Goal: Complete application form: Complete application form

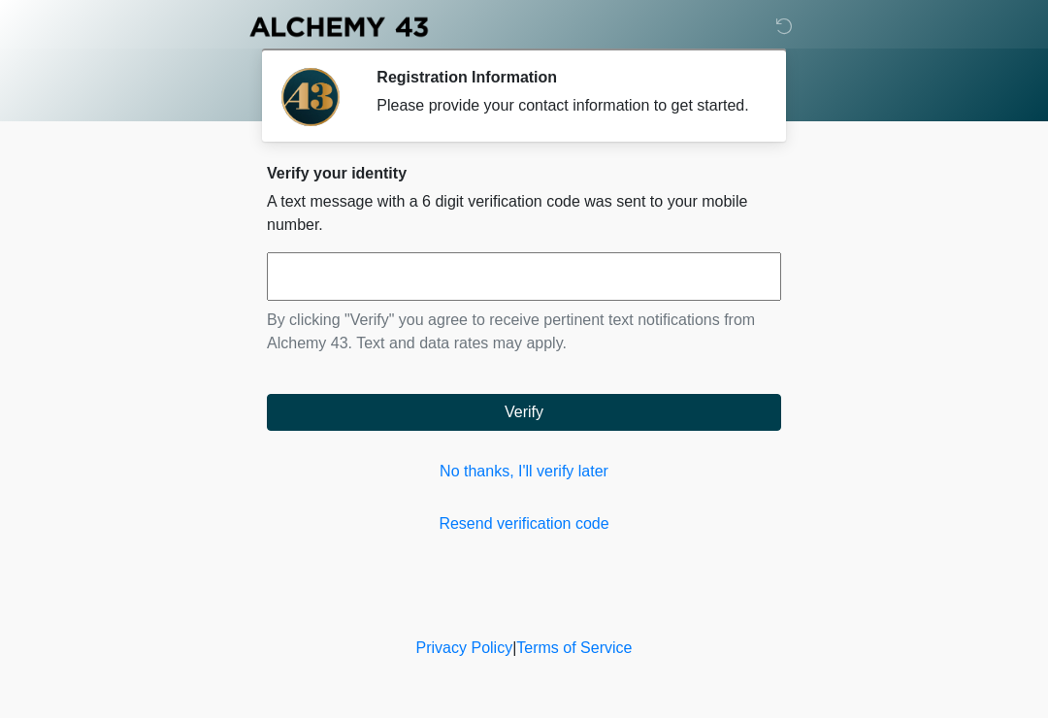
click at [456, 272] on input "text" at bounding box center [524, 276] width 514 height 49
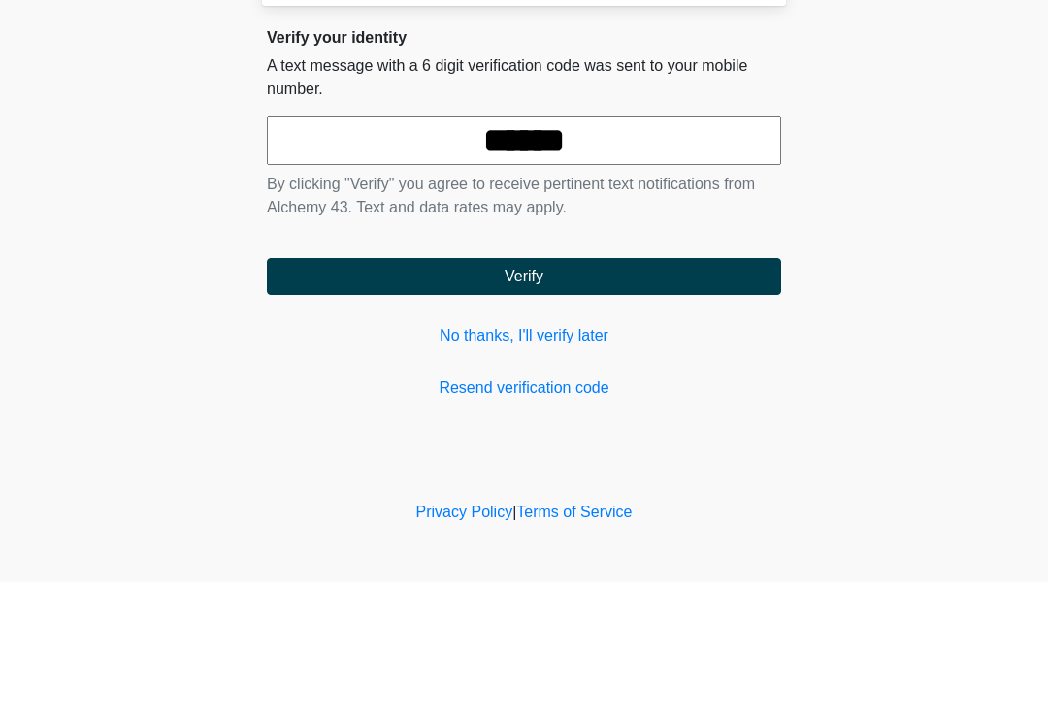
type input "******"
click at [694, 394] on button "Verify" at bounding box center [524, 412] width 514 height 37
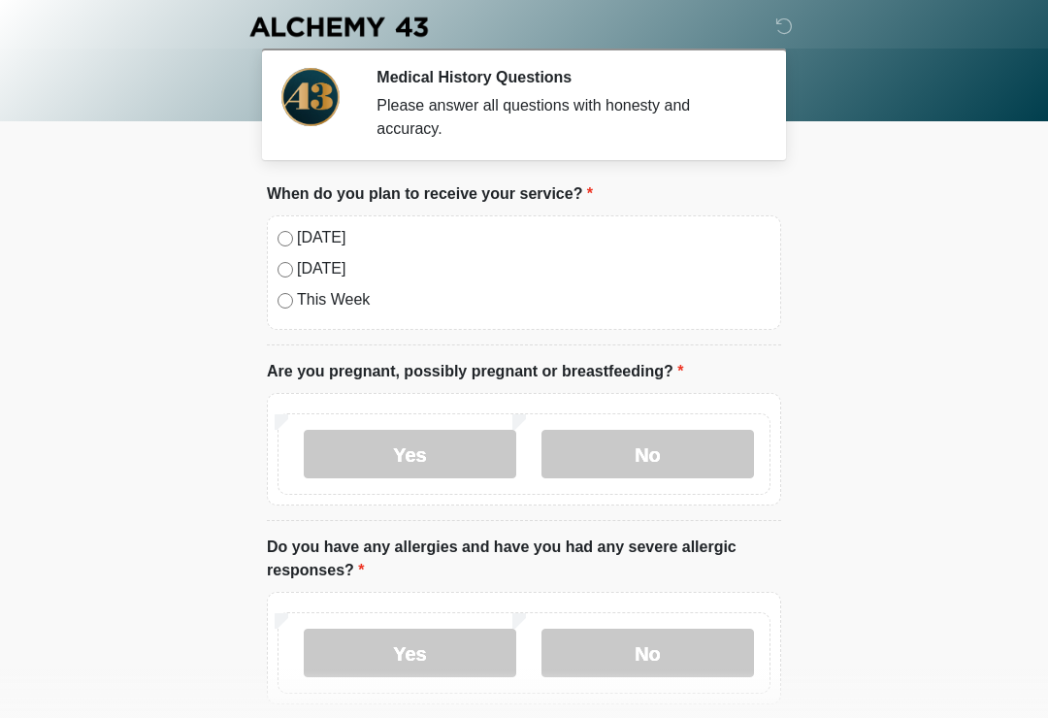
click at [676, 467] on label "No" at bounding box center [647, 454] width 212 height 49
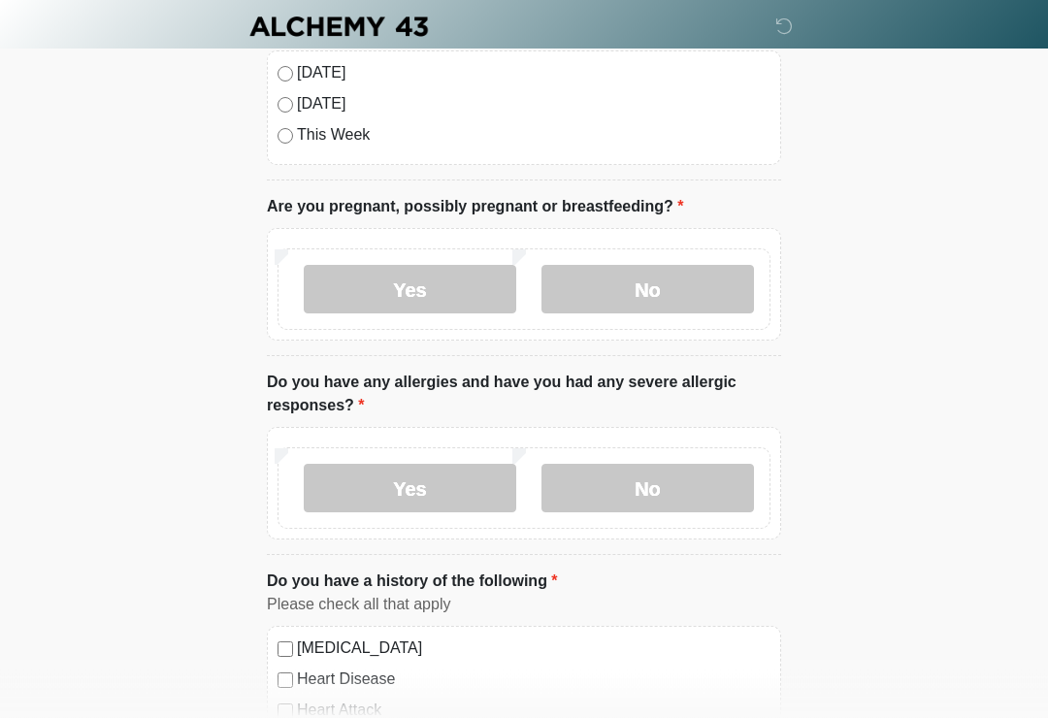
click at [698, 476] on label "No" at bounding box center [647, 489] width 212 height 49
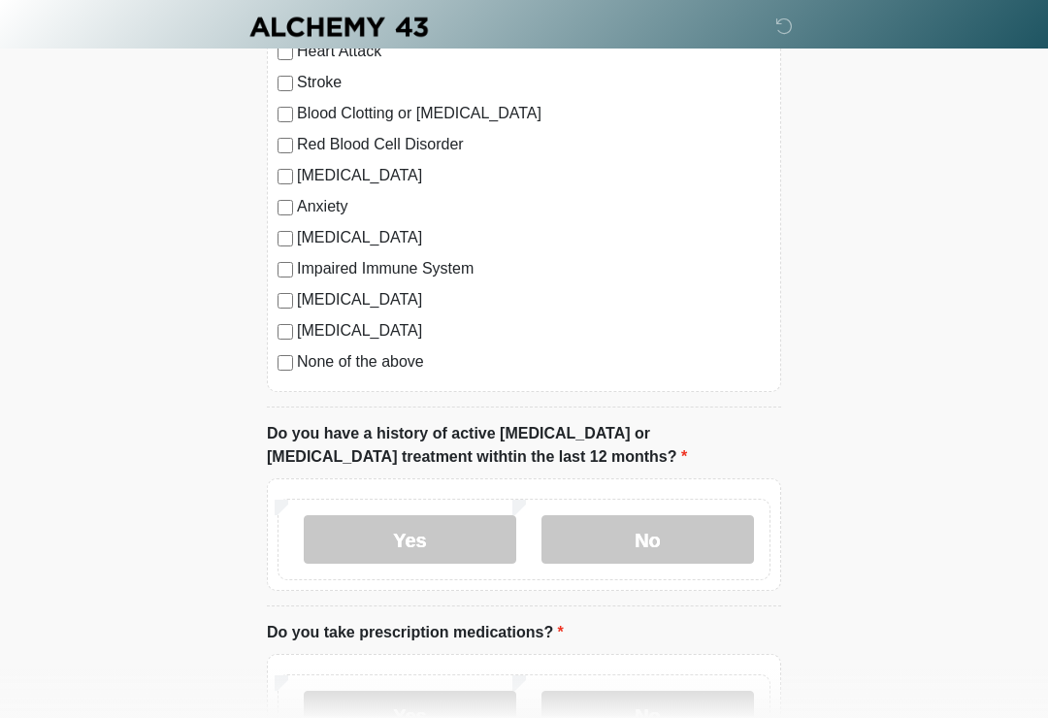
scroll to position [828, 0]
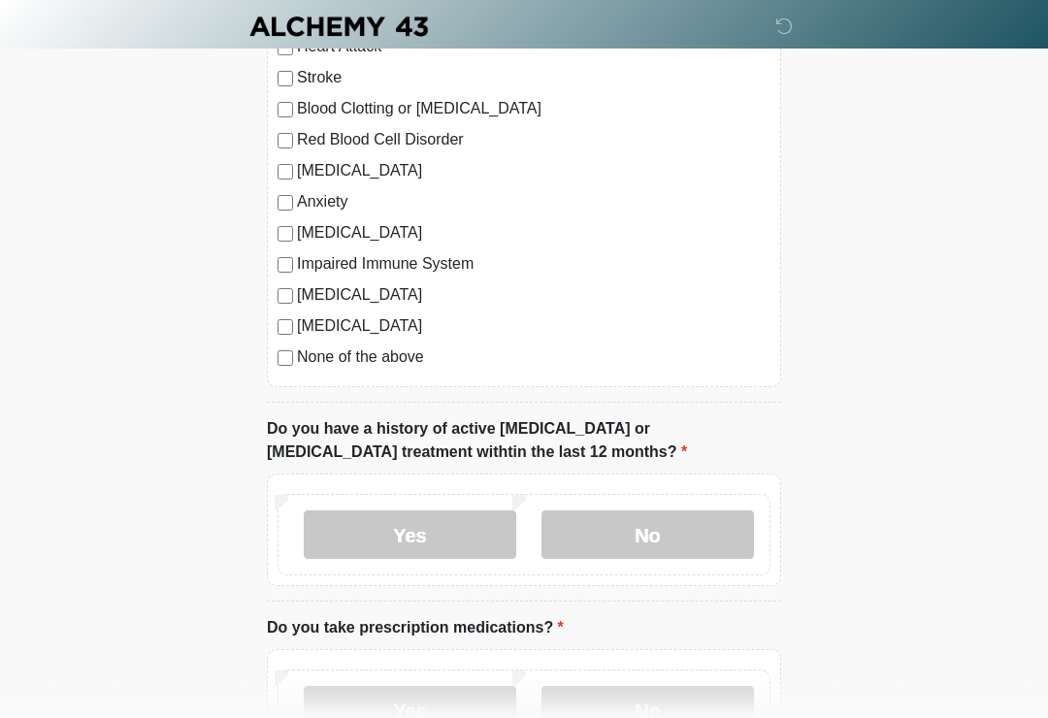
click at [685, 531] on label "No" at bounding box center [647, 535] width 212 height 49
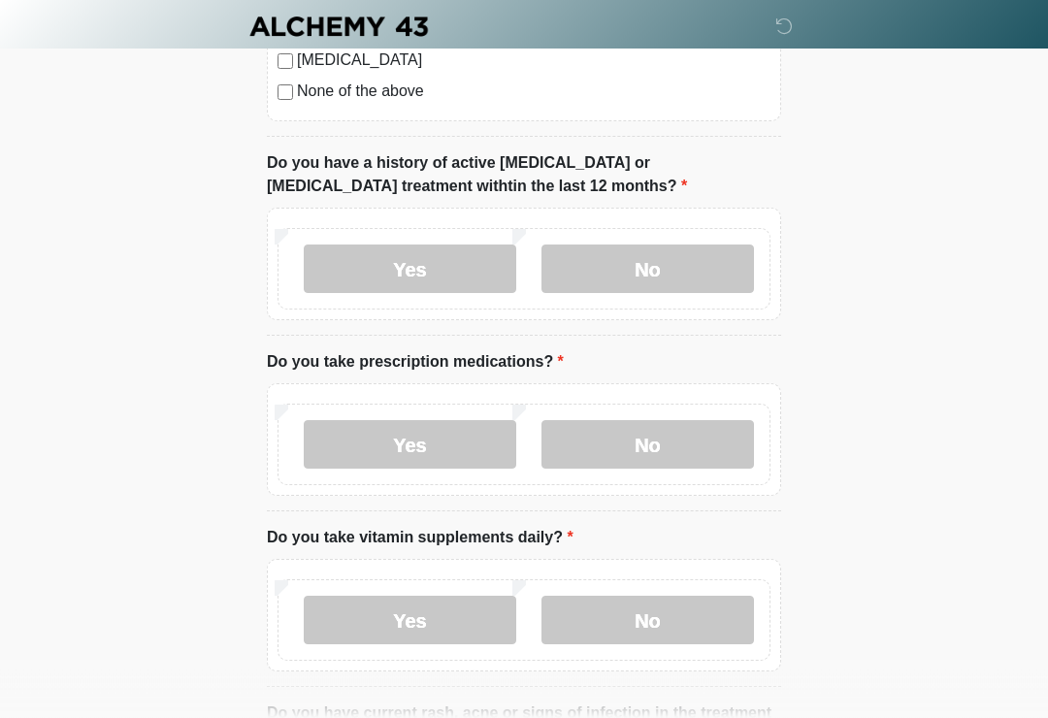
scroll to position [1098, 0]
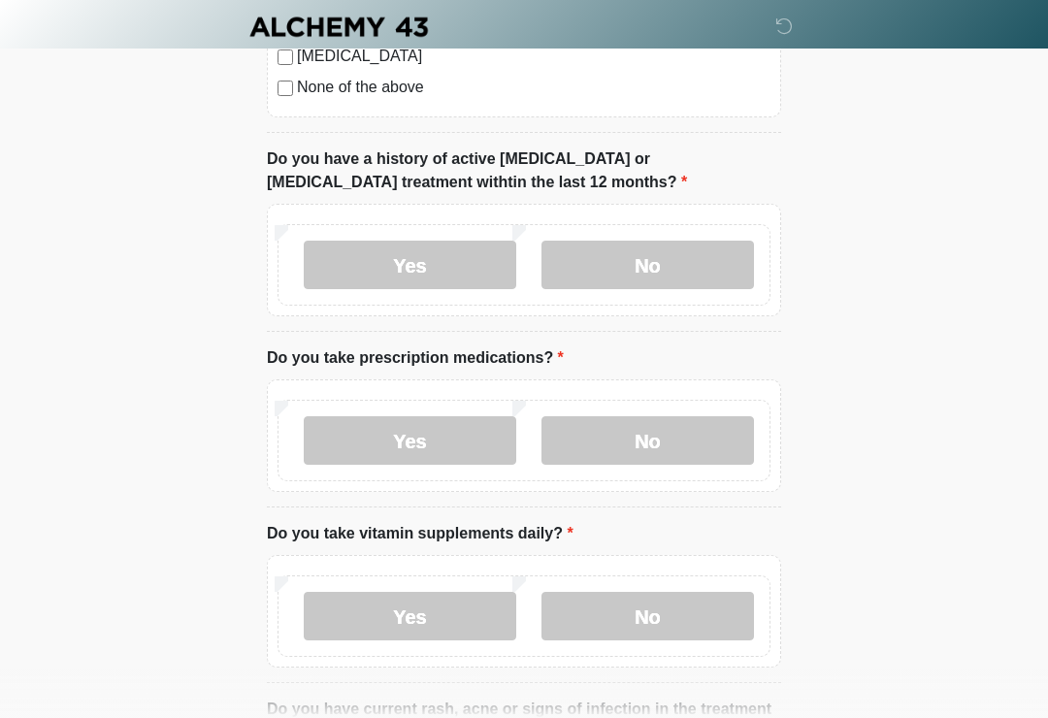
click at [670, 436] on label "No" at bounding box center [647, 440] width 212 height 49
click at [667, 636] on label "No" at bounding box center [647, 616] width 212 height 49
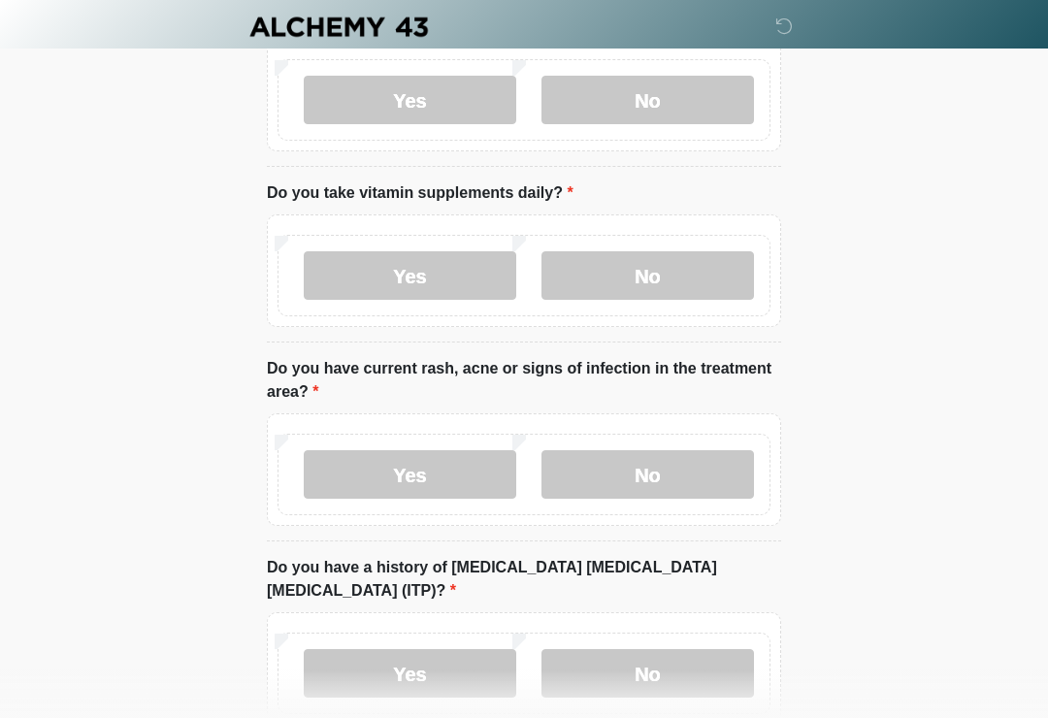
scroll to position [1470, 0]
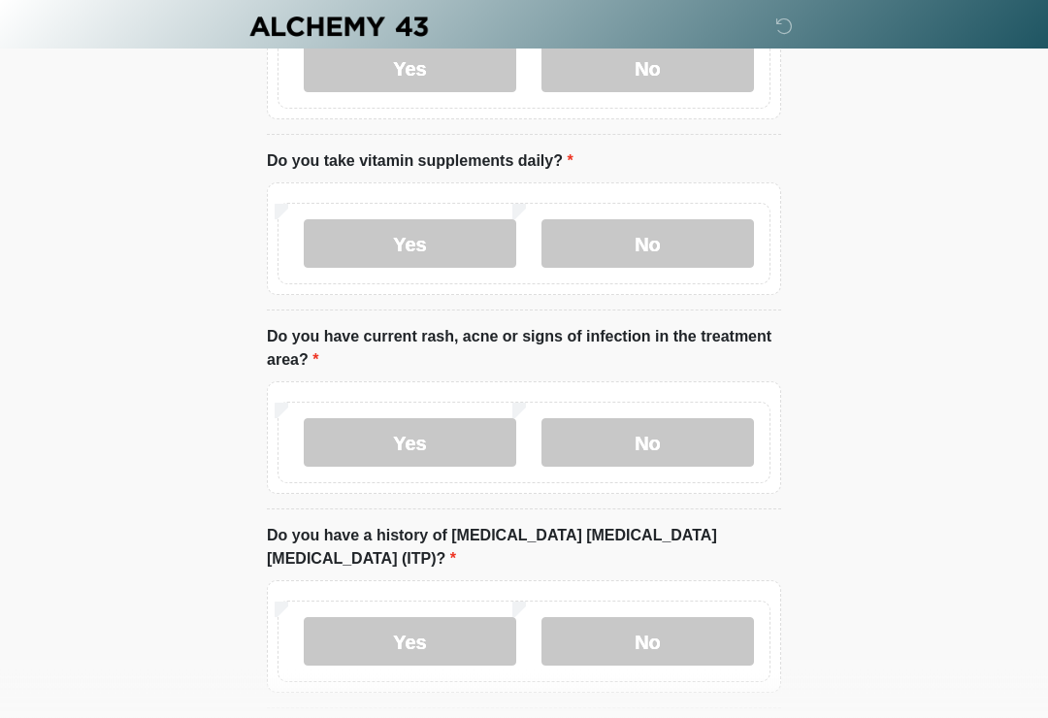
click at [688, 481] on div "Yes No" at bounding box center [524, 438] width 514 height 113
click at [686, 429] on label "No" at bounding box center [647, 443] width 212 height 49
click at [655, 658] on div "Yes No" at bounding box center [524, 636] width 514 height 113
click at [699, 617] on label "No" at bounding box center [647, 641] width 212 height 49
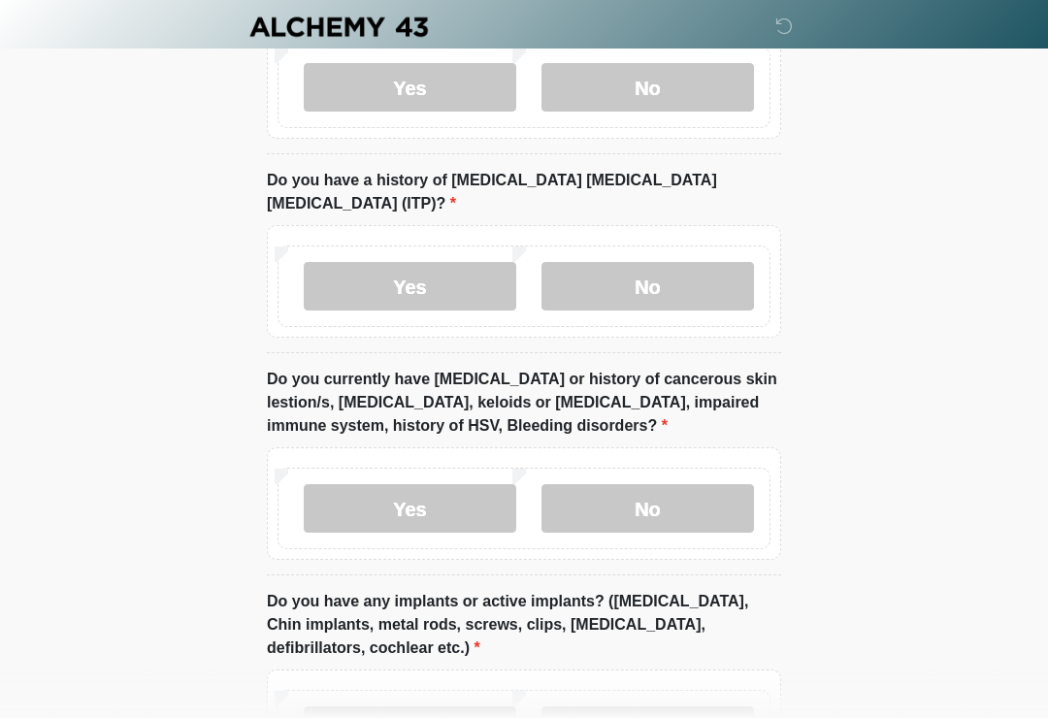
click at [643, 504] on label "No" at bounding box center [647, 508] width 212 height 49
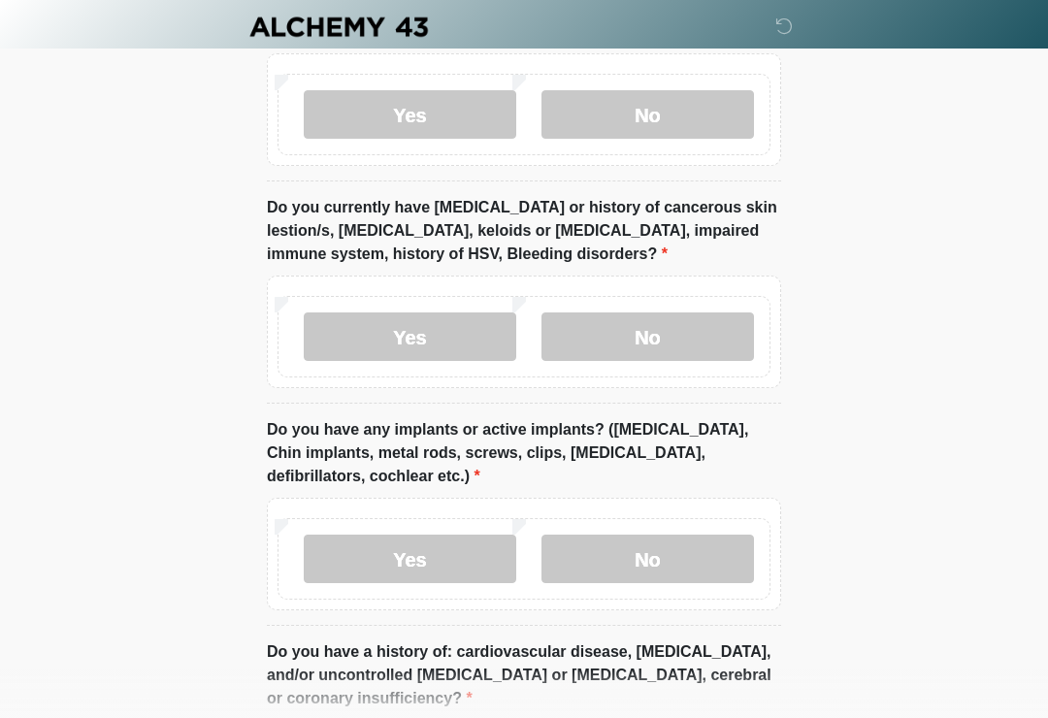
click at [687, 535] on label "No" at bounding box center [647, 559] width 212 height 49
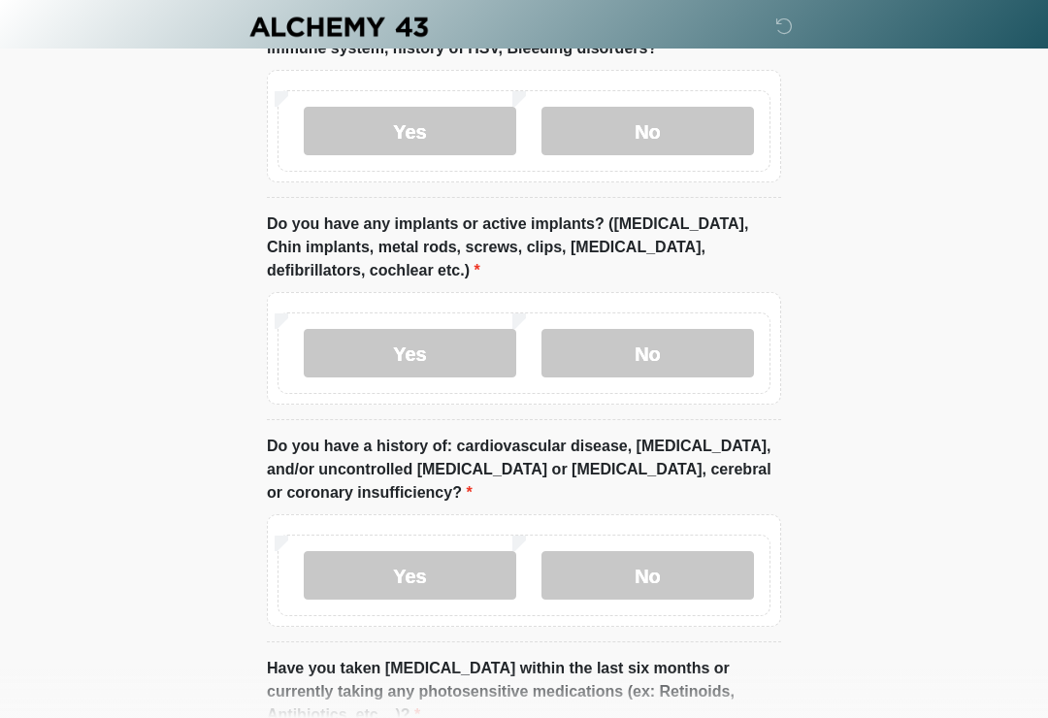
click at [670, 568] on label "No" at bounding box center [647, 575] width 212 height 49
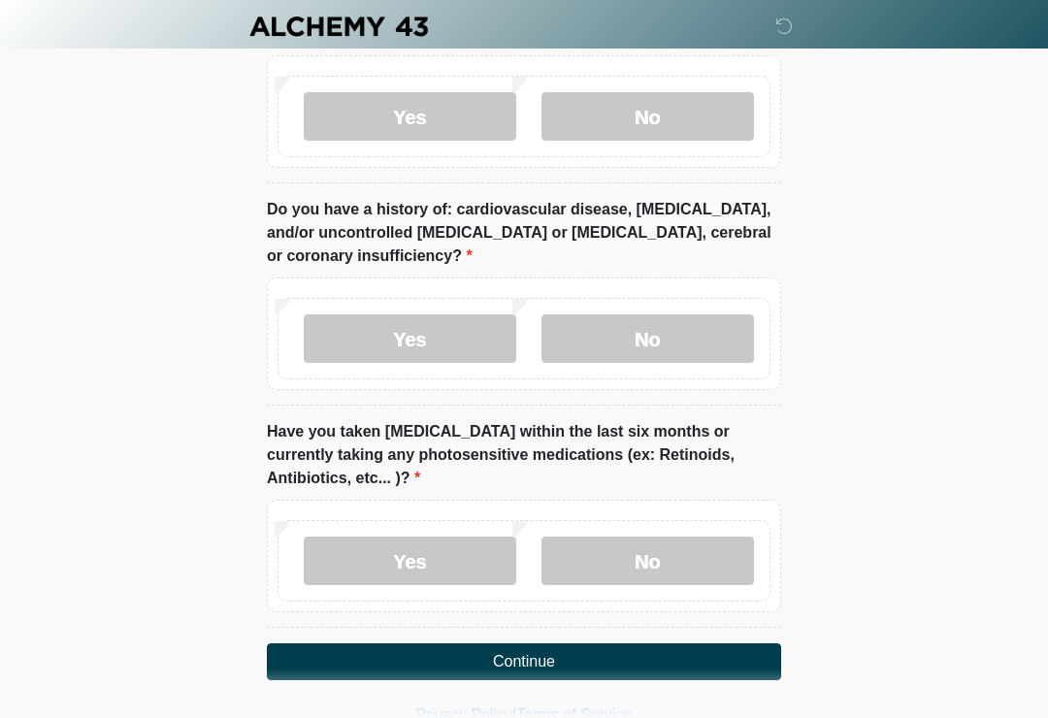
scroll to position [2448, 0]
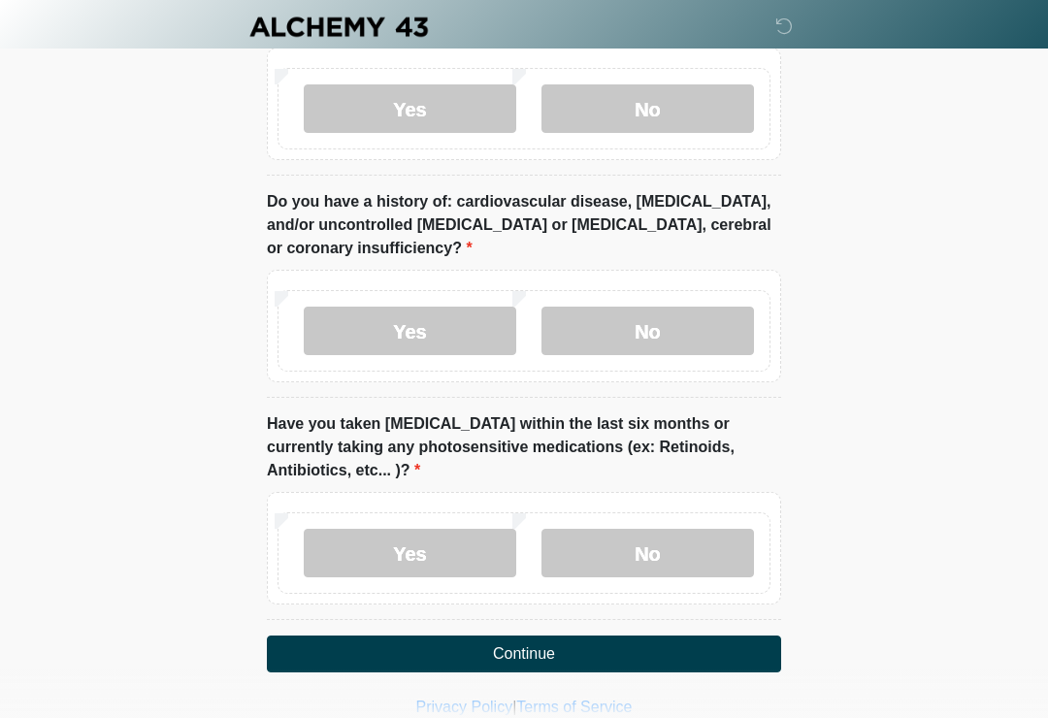
click at [707, 541] on label "No" at bounding box center [647, 553] width 212 height 49
click at [643, 635] on button "Continue" at bounding box center [524, 653] width 514 height 37
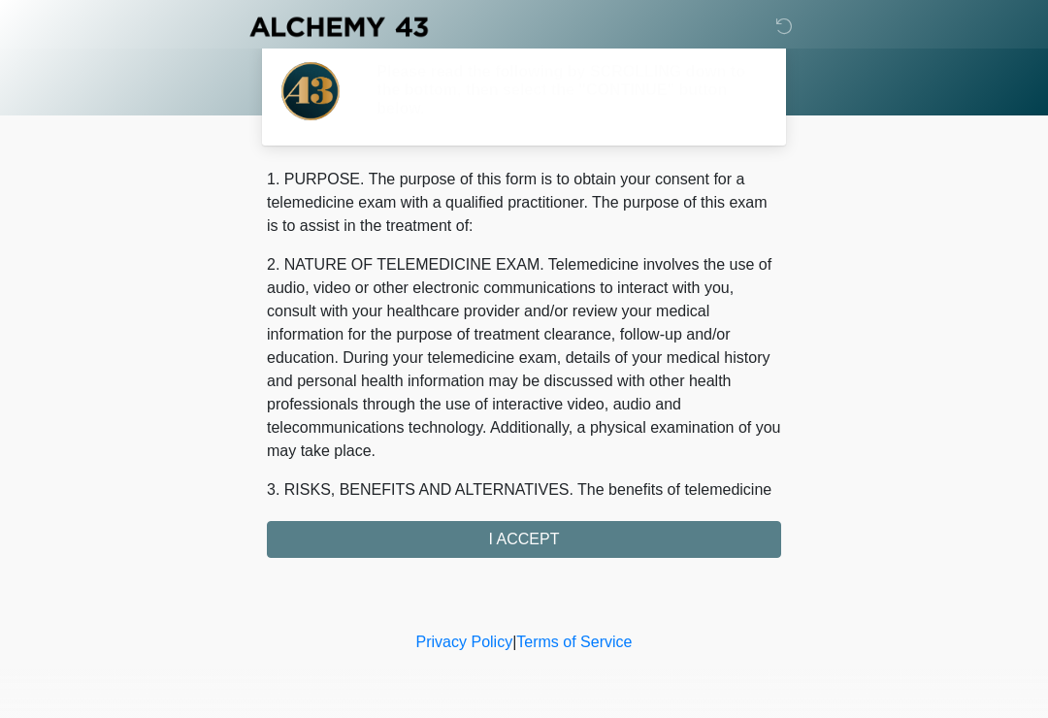
scroll to position [0, 0]
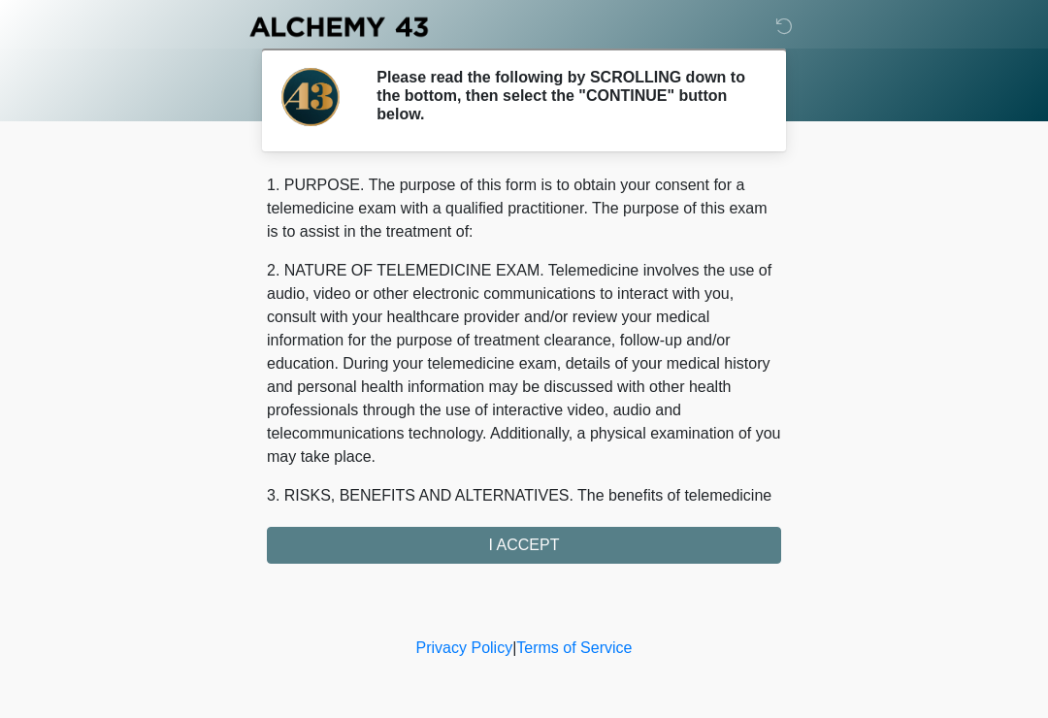
click at [661, 546] on div "1. PURPOSE. The purpose of this form is to obtain your consent for a telemedici…" at bounding box center [524, 369] width 514 height 390
click at [664, 551] on div "1. PURPOSE. The purpose of this form is to obtain your consent for a telemedici…" at bounding box center [524, 369] width 514 height 390
click at [539, 565] on div "‎ ‎ ‎ ‎ Please read the following by SCROLLING down to the bottom, then select …" at bounding box center [524, 316] width 582 height 594
click at [555, 544] on div "1. PURPOSE. The purpose of this form is to obtain your consent for a telemedici…" at bounding box center [524, 369] width 514 height 390
click at [551, 542] on div "1. PURPOSE. The purpose of this form is to obtain your consent for a telemedici…" at bounding box center [524, 369] width 514 height 390
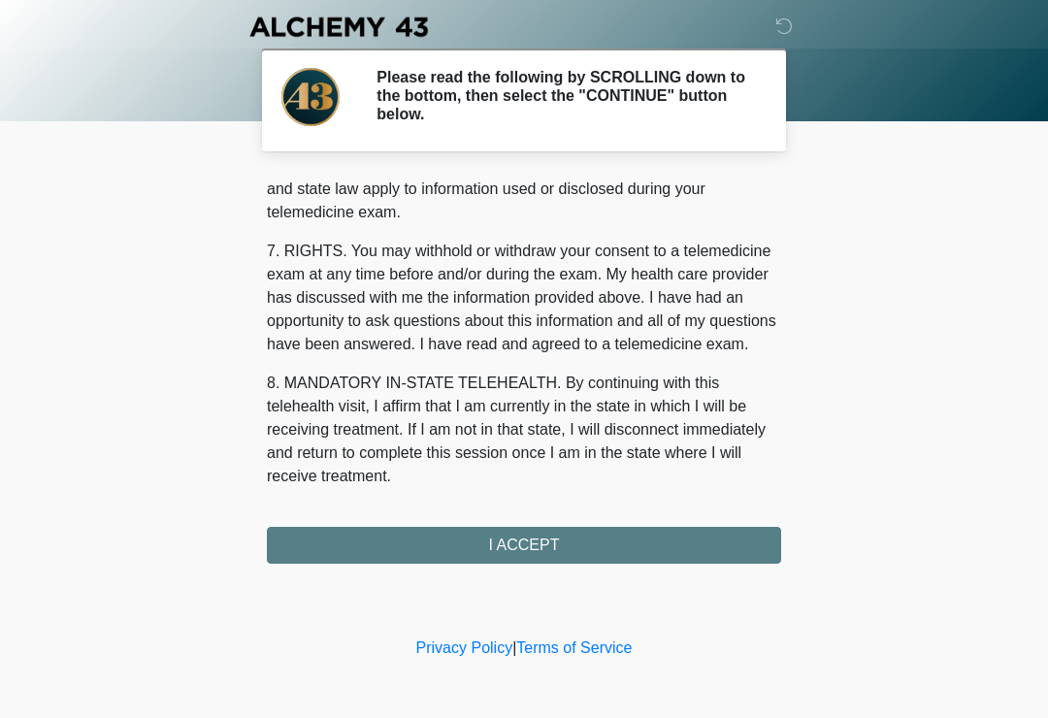
click at [626, 544] on button "I ACCEPT" at bounding box center [524, 545] width 514 height 37
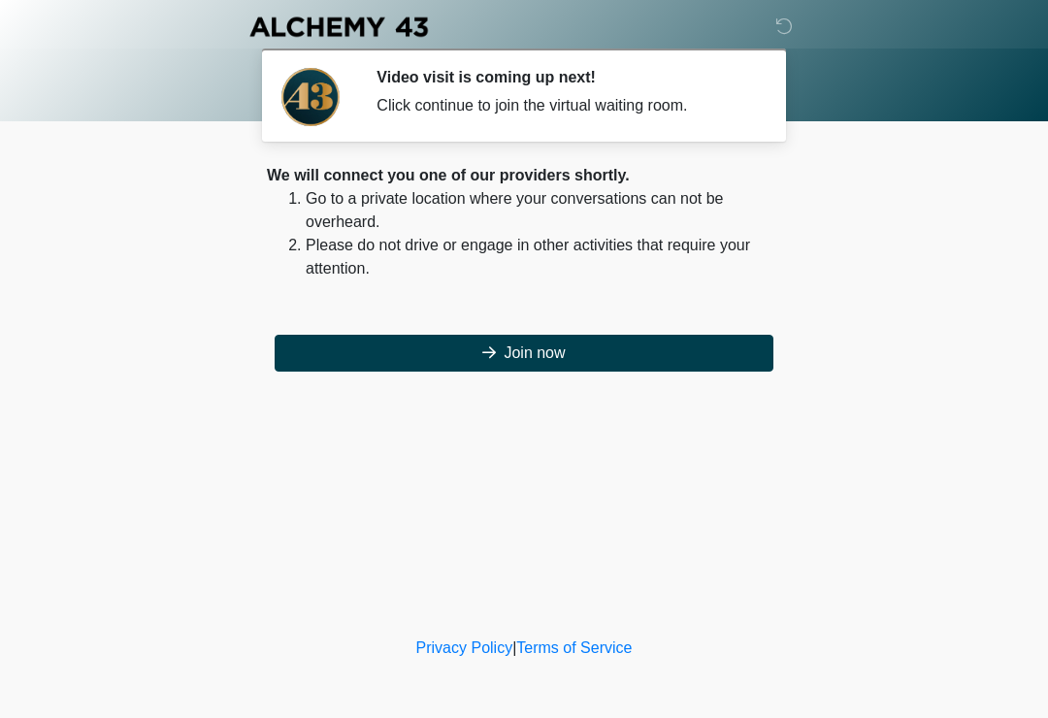
click at [530, 340] on button "Join now" at bounding box center [524, 353] width 499 height 37
